Goal: Task Accomplishment & Management: Use online tool/utility

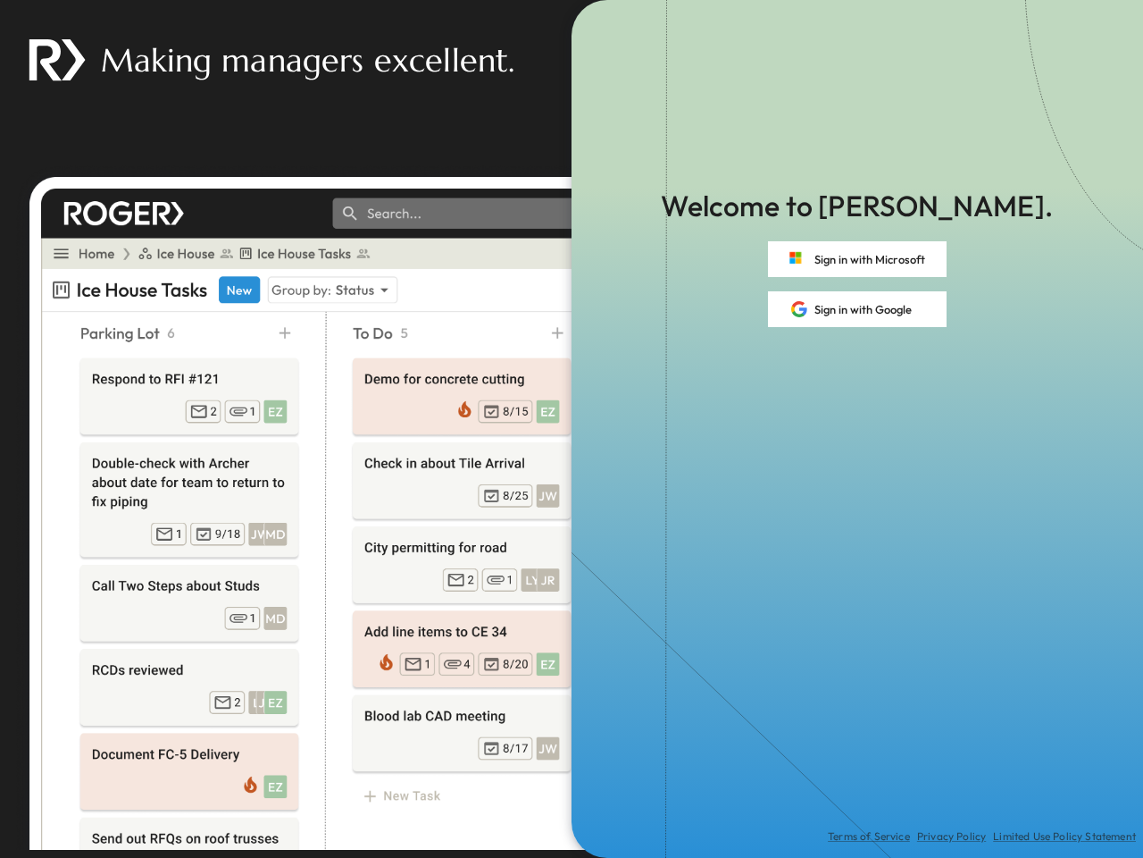
click at [572, 429] on div "Terms of Service Privacy Policy Limited Use Policy Statement" at bounding box center [858, 592] width 572 height 531
click at [858, 259] on button "Sign in with Microsoft" at bounding box center [857, 259] width 179 height 36
click at [858, 309] on button "Sign in with Google" at bounding box center [857, 309] width 179 height 36
